Goal: Task Accomplishment & Management: Complete application form

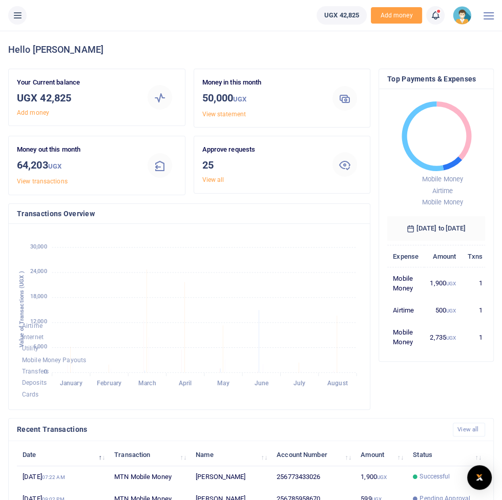
scroll to position [1, 0]
click at [23, 19] on button at bounding box center [17, 15] width 18 height 18
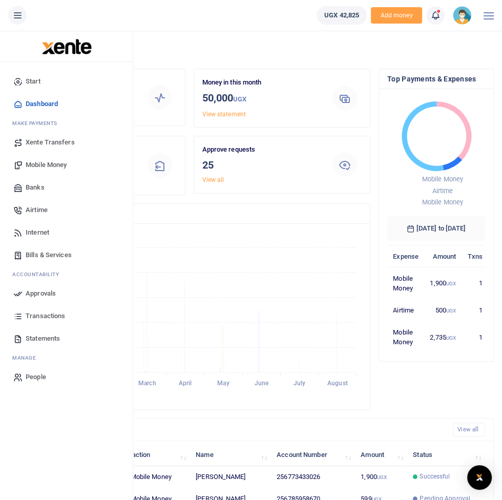
click at [37, 297] on span "Approvals" at bounding box center [41, 293] width 30 height 10
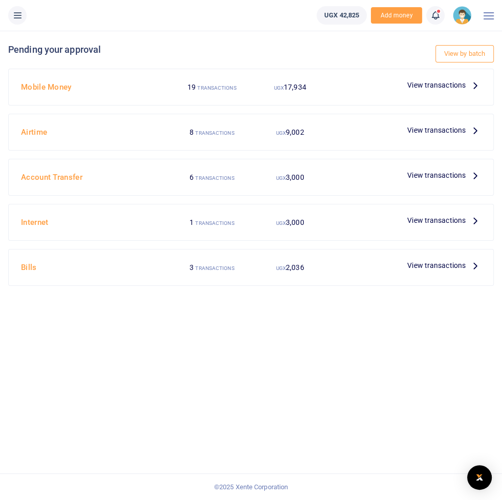
click at [466, 94] on div "View transactions" at bounding box center [407, 86] width 156 height 19
click at [477, 86] on icon at bounding box center [474, 84] width 11 height 11
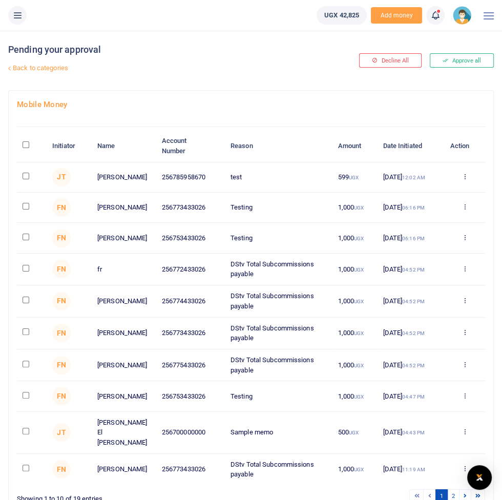
click at [26, 11] on li at bounding box center [17, 15] width 27 height 18
click at [15, 10] on icon at bounding box center [17, 15] width 10 height 11
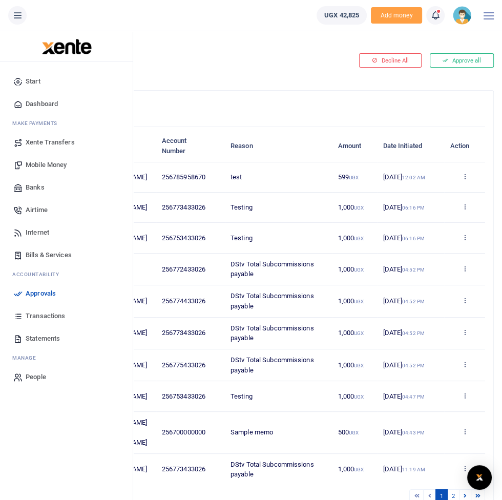
click at [66, 315] on link "Transactions" at bounding box center [66, 316] width 116 height 23
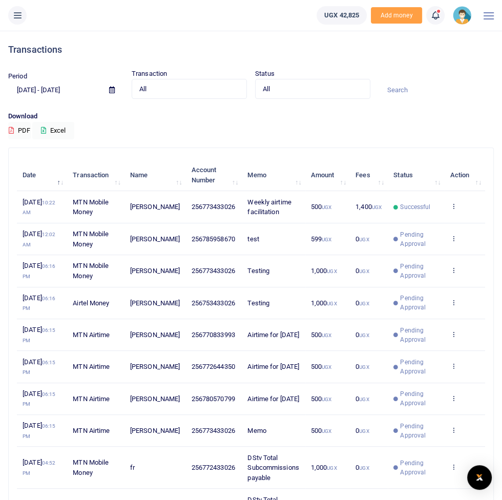
click at [490, 11] on div at bounding box center [488, 15] width 10 height 31
click at [457, 24] on div "Francis Nkununungi Product Tests" at bounding box center [464, 15] width 23 height 18
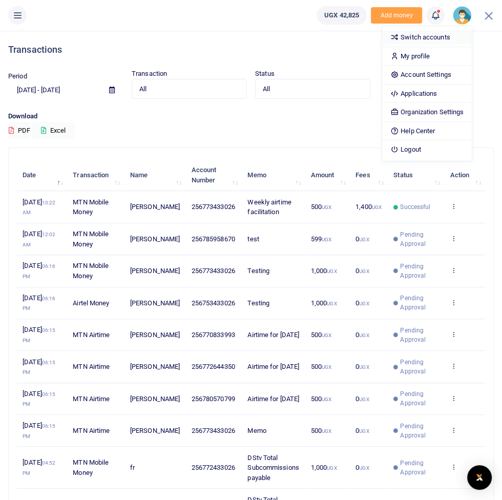
click at [450, 37] on link "Switch accounts" at bounding box center [427, 37] width 90 height 14
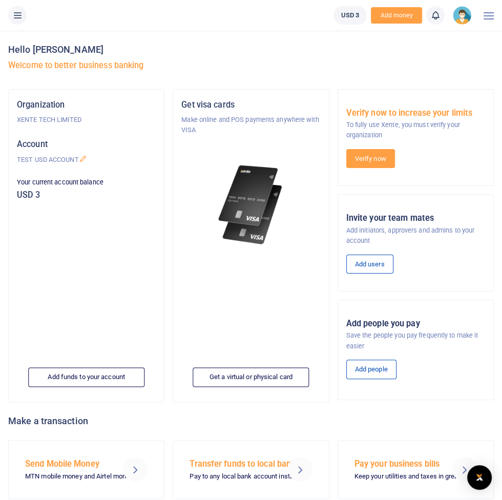
click at [16, 20] on icon at bounding box center [17, 15] width 10 height 11
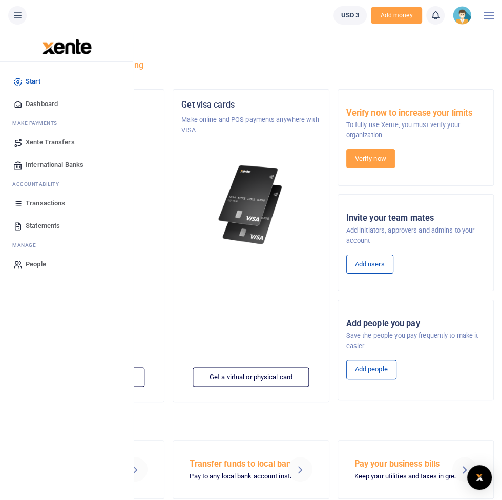
click at [460, 23] on img at bounding box center [462, 15] width 18 height 18
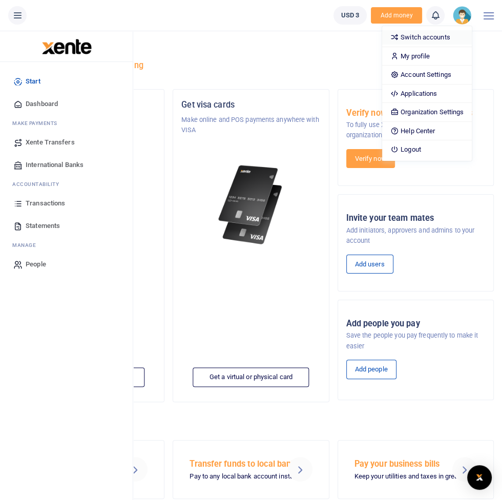
click at [442, 36] on link "Switch accounts" at bounding box center [427, 37] width 90 height 14
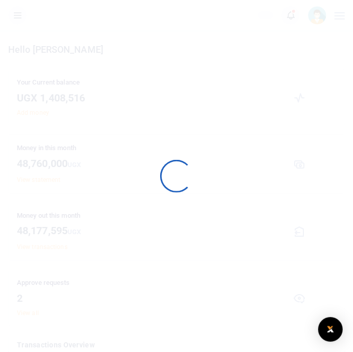
scroll to position [143, 319]
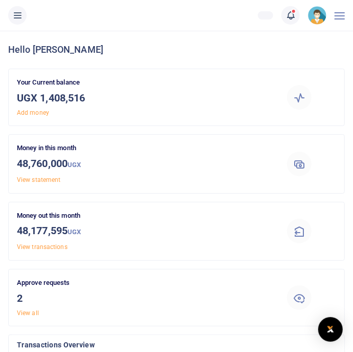
click at [16, 15] on icon at bounding box center [17, 15] width 10 height 11
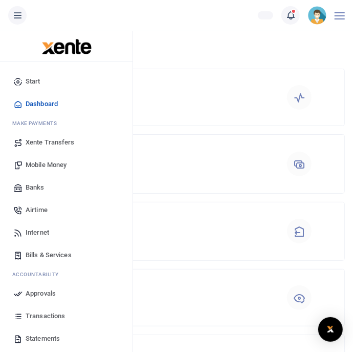
click at [37, 296] on span "Approvals" at bounding box center [41, 293] width 30 height 10
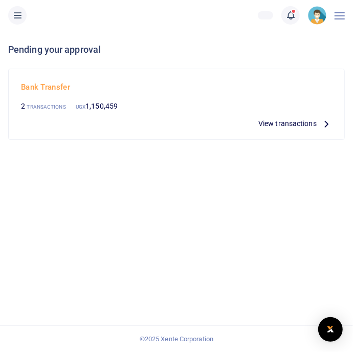
click at [329, 127] on icon at bounding box center [326, 123] width 11 height 11
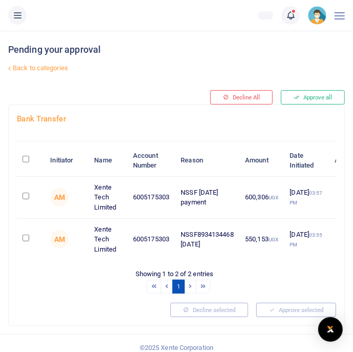
click at [11, 15] on button at bounding box center [17, 15] width 18 height 18
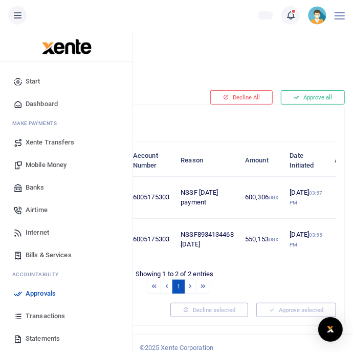
click at [32, 317] on span "Transactions" at bounding box center [45, 316] width 39 height 10
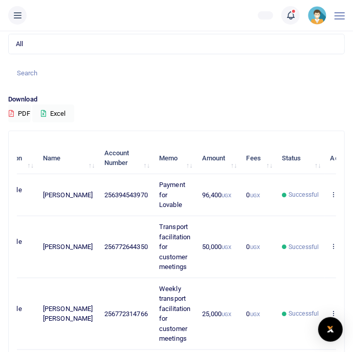
scroll to position [102, 0]
click at [16, 18] on icon at bounding box center [17, 15] width 10 height 11
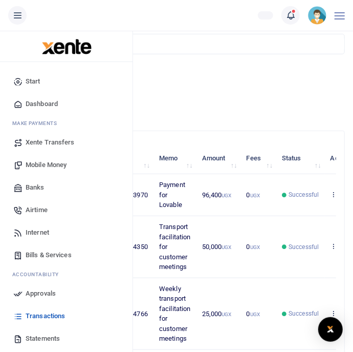
click at [36, 272] on span "countability" at bounding box center [39, 274] width 39 height 6
click at [36, 288] on span "Approvals" at bounding box center [41, 293] width 30 height 10
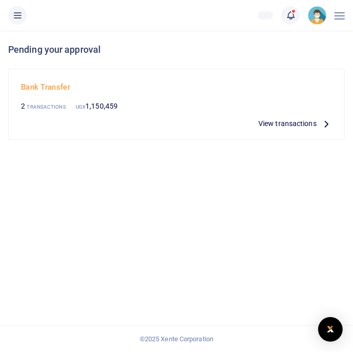
click at [13, 24] on li at bounding box center [17, 15] width 27 height 18
click at [12, 14] on icon at bounding box center [17, 15] width 10 height 11
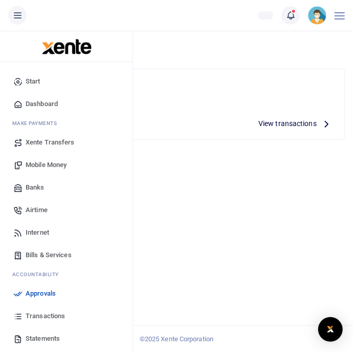
click at [37, 317] on span "Transactions" at bounding box center [45, 316] width 39 height 10
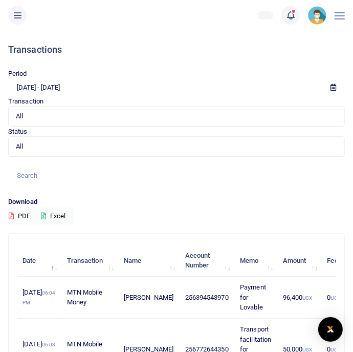
click at [13, 22] on button at bounding box center [17, 15] width 18 height 18
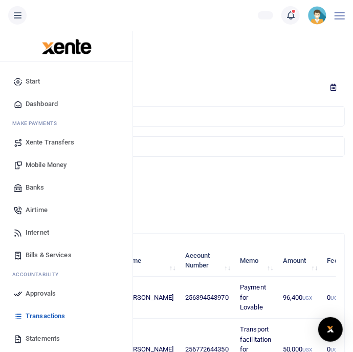
scroll to position [31, 0]
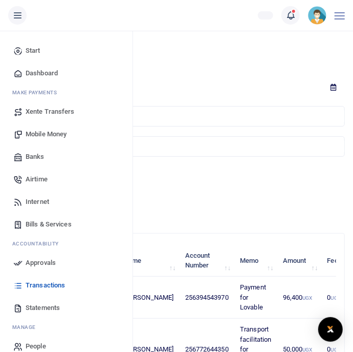
click at [38, 135] on span "Mobile Money" at bounding box center [46, 134] width 41 height 10
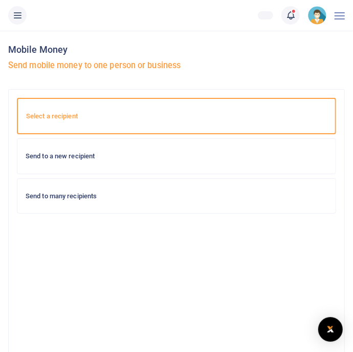
click at [55, 159] on h6 "Send to a new recipient" at bounding box center [177, 156] width 302 height 8
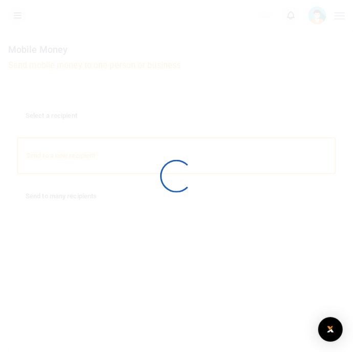
select select
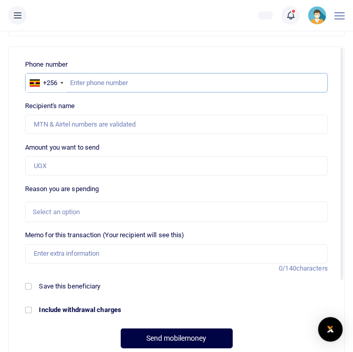
click at [92, 85] on input "text" at bounding box center [176, 82] width 303 height 19
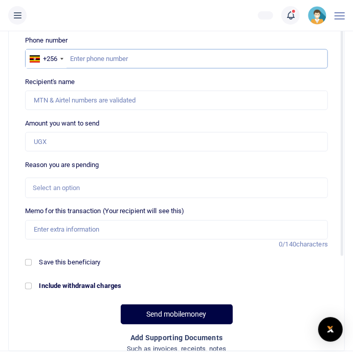
scroll to position [417, 0]
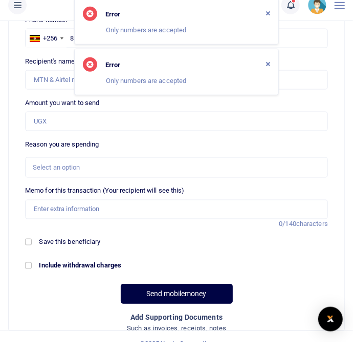
click at [270, 74] on icon "Close" at bounding box center [268, 74] width 4 height 6
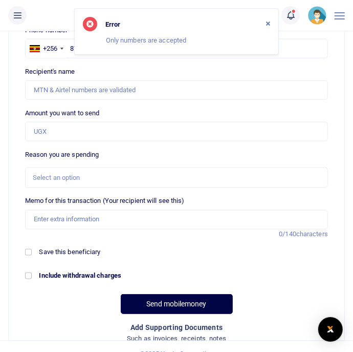
click at [268, 23] on icon "Close" at bounding box center [268, 23] width 4 height 6
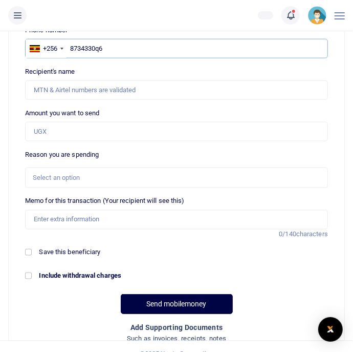
click at [76, 51] on input "8734330q6" at bounding box center [176, 48] width 303 height 19
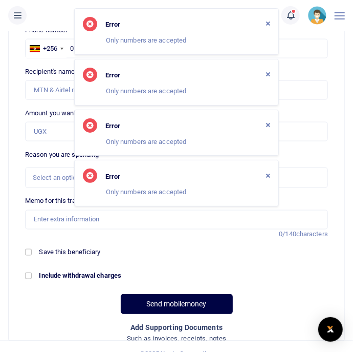
click at [271, 16] on div "Error Only numbers are accepted" at bounding box center [176, 31] width 205 height 47
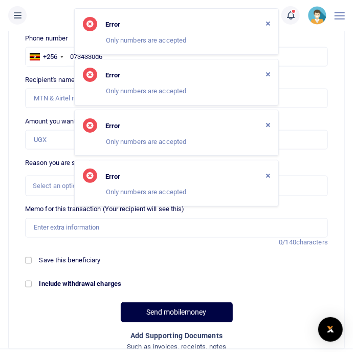
scroll to position [407, 0]
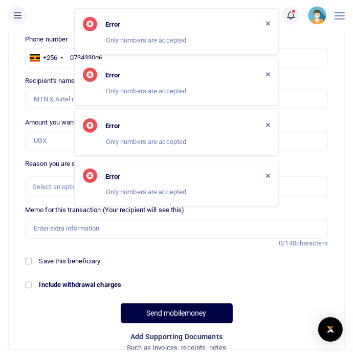
click at [268, 74] on icon "Close" at bounding box center [268, 74] width 4 height 6
click at [267, 76] on icon "Close" at bounding box center [268, 74] width 4 height 6
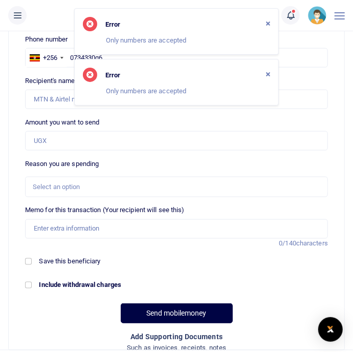
click at [269, 74] on icon "Close" at bounding box center [268, 74] width 4 height 6
click at [268, 26] on icon "Close" at bounding box center [268, 23] width 4 height 6
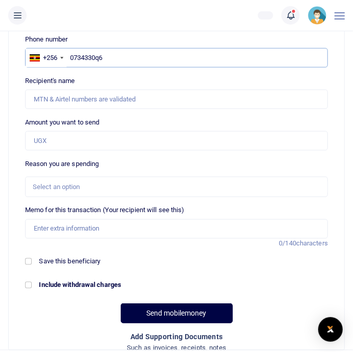
click at [100, 58] on input "0734330q6" at bounding box center [176, 57] width 303 height 19
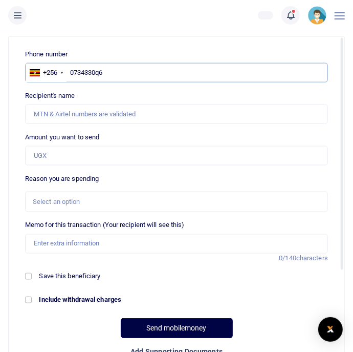
scroll to position [389, 0]
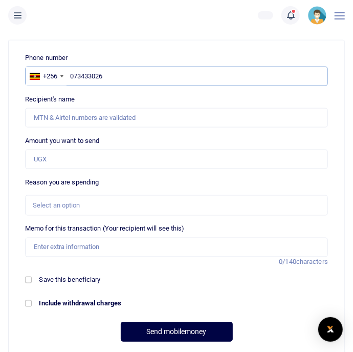
click at [80, 71] on input "073433026" at bounding box center [176, 76] width 303 height 19
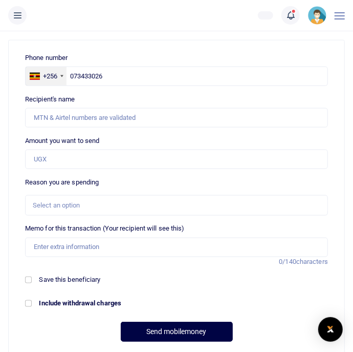
click at [62, 75] on div at bounding box center [61, 76] width 3 height 2
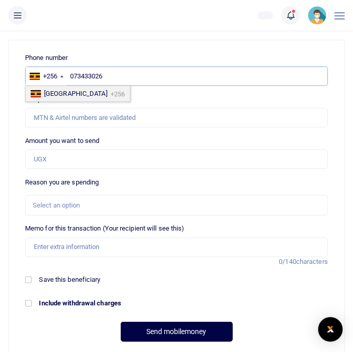
click at [77, 73] on input "073433026" at bounding box center [176, 76] width 303 height 19
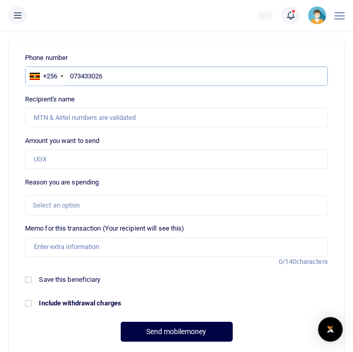
type input "0773433026"
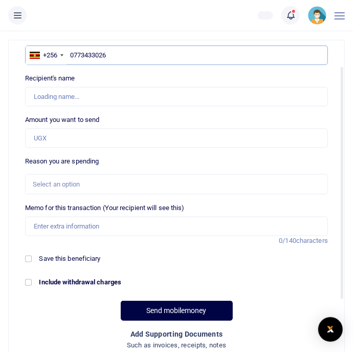
scroll to position [43, 0]
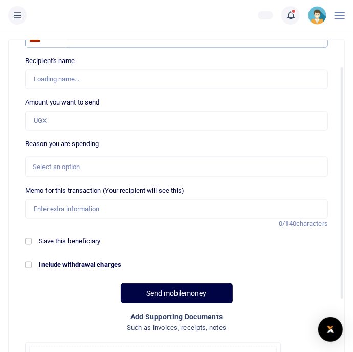
type input "[PERSON_NAME]"
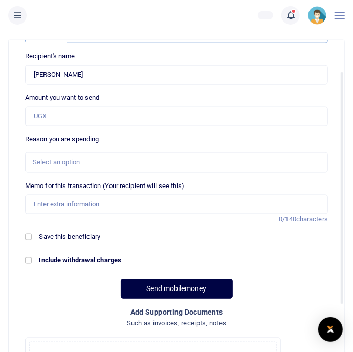
type input "0773433026"
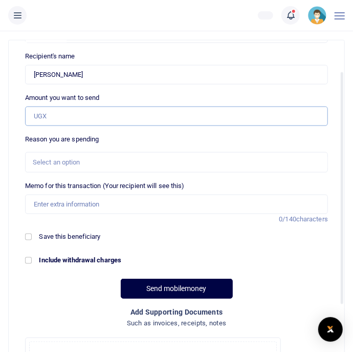
click at [52, 119] on input "Amount you want to send" at bounding box center [176, 115] width 303 height 19
click at [74, 118] on input "50,000" at bounding box center [176, 115] width 303 height 19
type input "500,000"
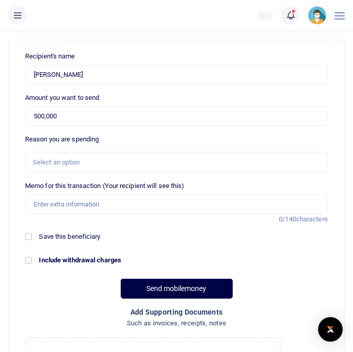
click at [88, 160] on div "Select an option" at bounding box center [173, 162] width 281 height 10
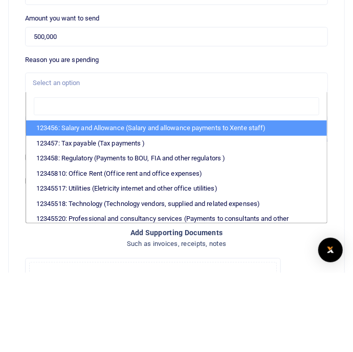
scroll to position [389, 0]
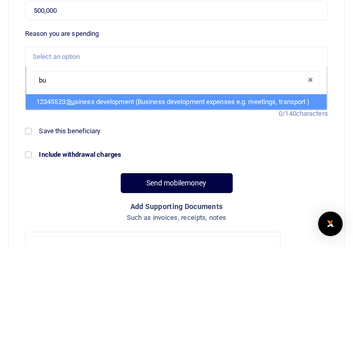
type input "bus"
click at [62, 200] on li "12345523: Bus iness development (Business development expenses e.g. meetings, t…" at bounding box center [176, 207] width 301 height 15
select select "15"
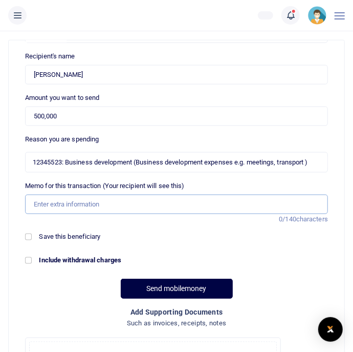
click at [72, 207] on input "Memo for this transaction (Your recipient will see this)" at bounding box center [176, 204] width 303 height 19
click at [61, 198] on input "Customer meetings facilitation" at bounding box center [176, 204] width 303 height 19
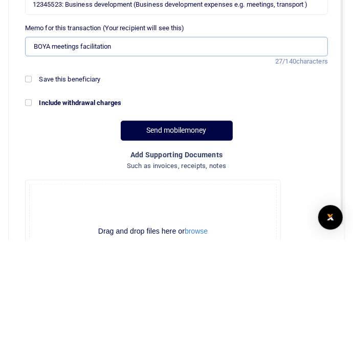
scroll to position [90, 0]
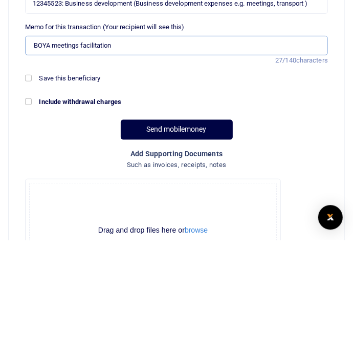
type input "BOYA meetings facilitation"
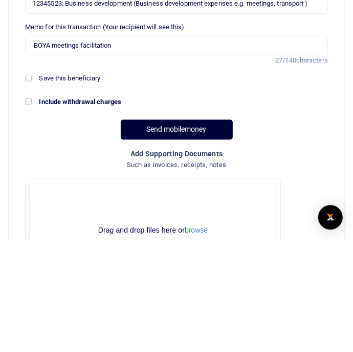
click at [148, 237] on button "Send mobilemoney" at bounding box center [177, 241] width 112 height 20
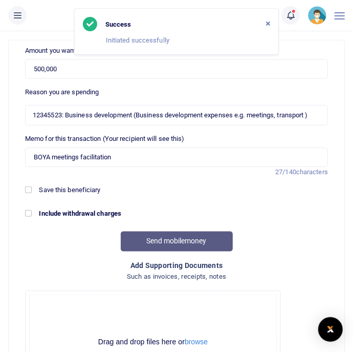
scroll to position [0, 0]
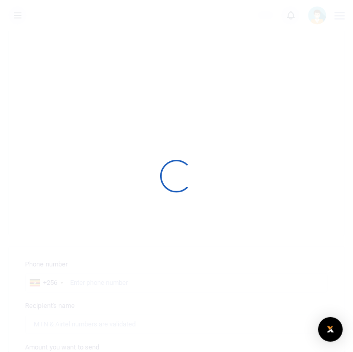
select select
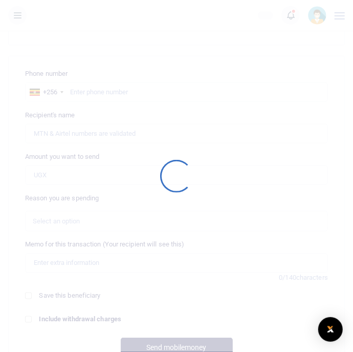
scroll to position [389, 0]
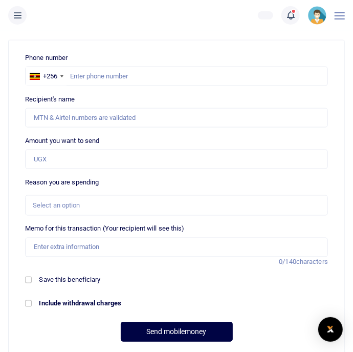
click at [16, 12] on icon at bounding box center [17, 15] width 10 height 11
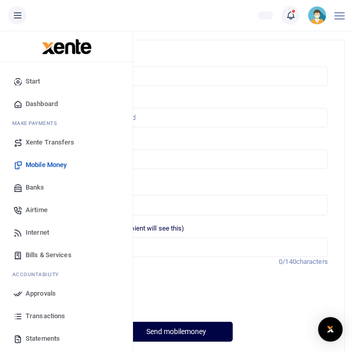
click at [39, 296] on span "Approvals" at bounding box center [41, 293] width 30 height 10
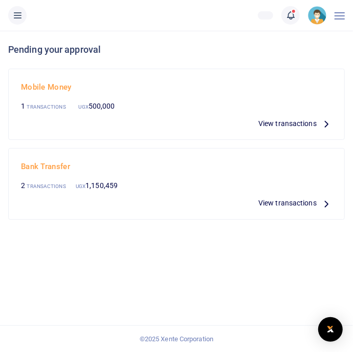
click at [309, 120] on span "View transactions" at bounding box center [288, 123] width 58 height 11
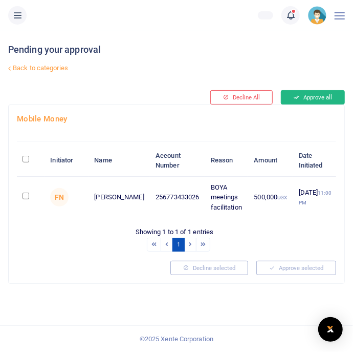
click at [332, 91] on button "Approve all" at bounding box center [313, 97] width 64 height 14
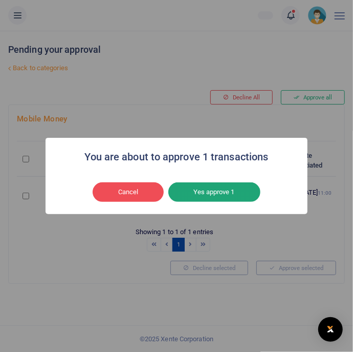
click at [258, 190] on button "Yes approve 1" at bounding box center [214, 191] width 92 height 19
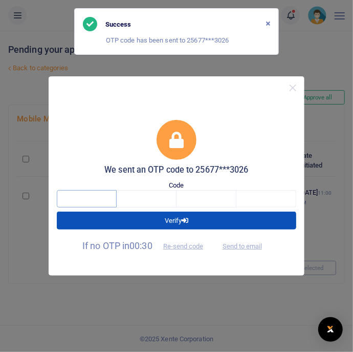
click at [87, 202] on input "text" at bounding box center [87, 198] width 60 height 17
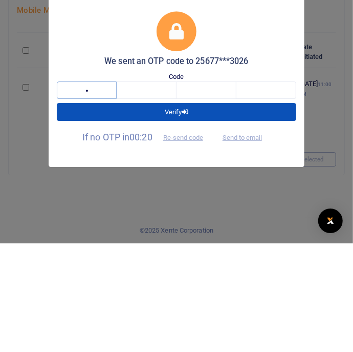
type input "3"
type input "4"
type input "6"
